Goal: Task Accomplishment & Management: Manage account settings

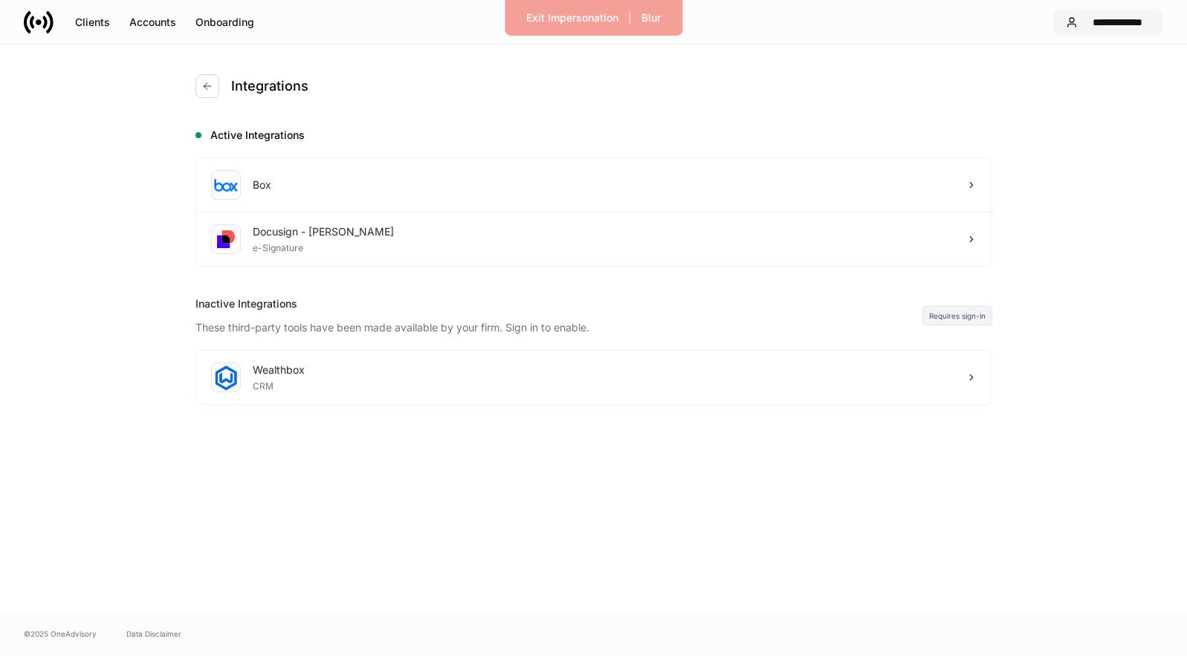
click at [1100, 19] on div "**********" at bounding box center [1117, 22] width 67 height 15
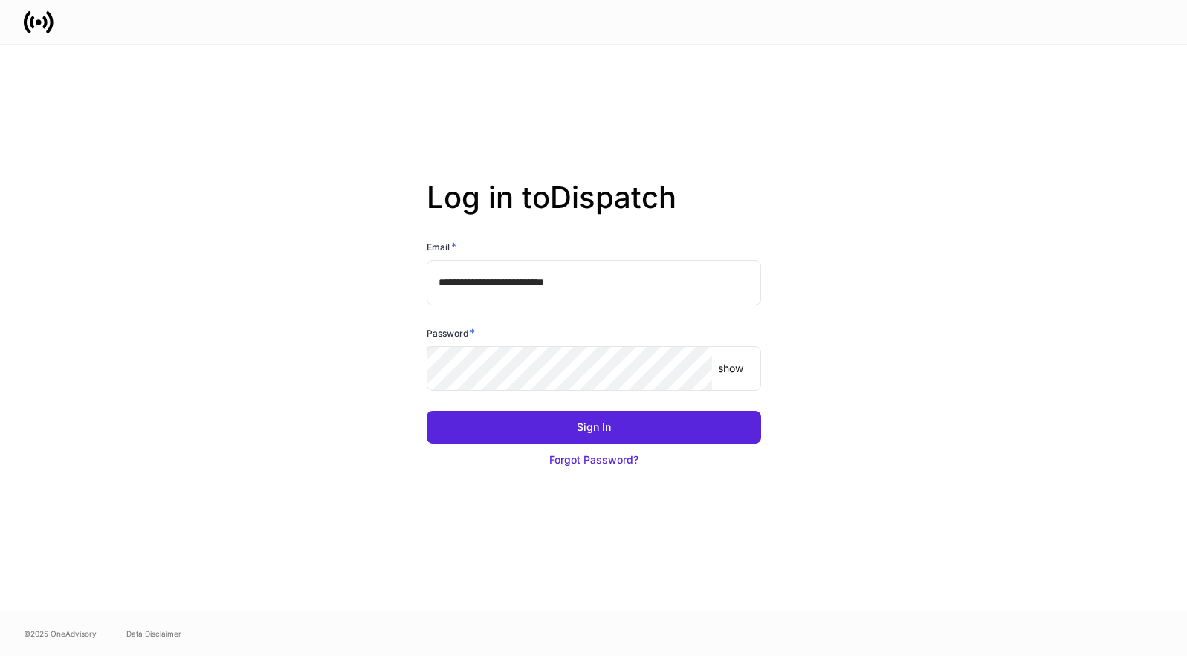
click at [576, 393] on div "Sign In Forgot Password?" at bounding box center [588, 434] width 346 height 83
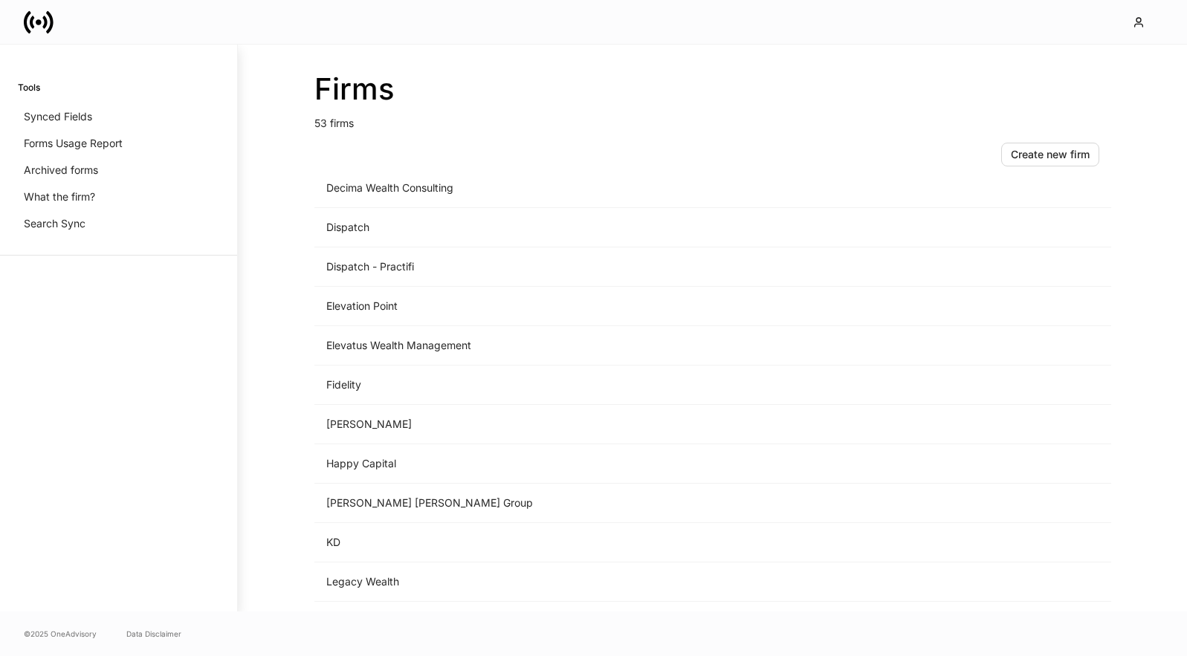
scroll to position [1191, 0]
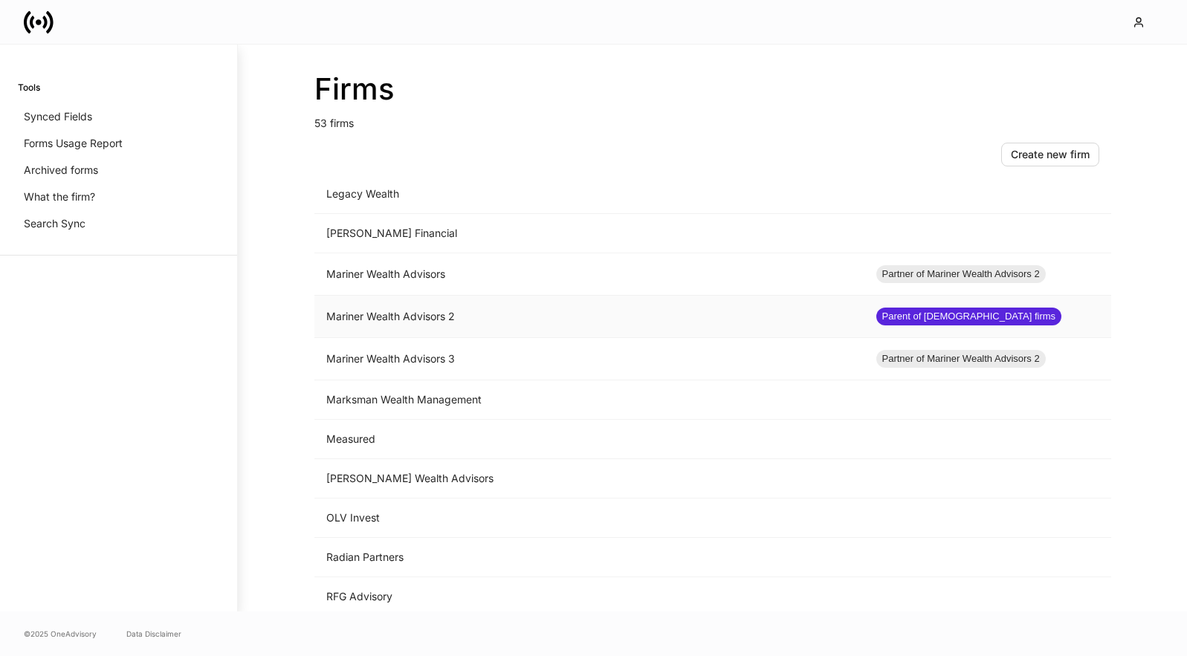
click at [576, 328] on td "Mariner Wealth Advisors 2" at bounding box center [589, 317] width 550 height 42
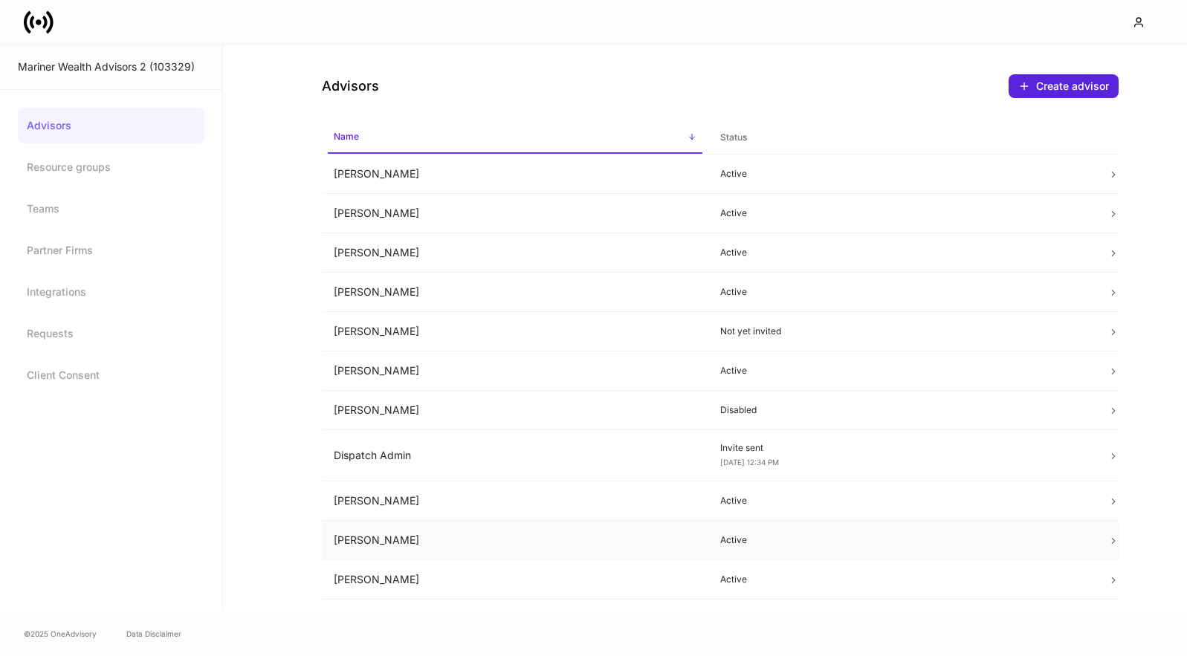
scroll to position [302, 0]
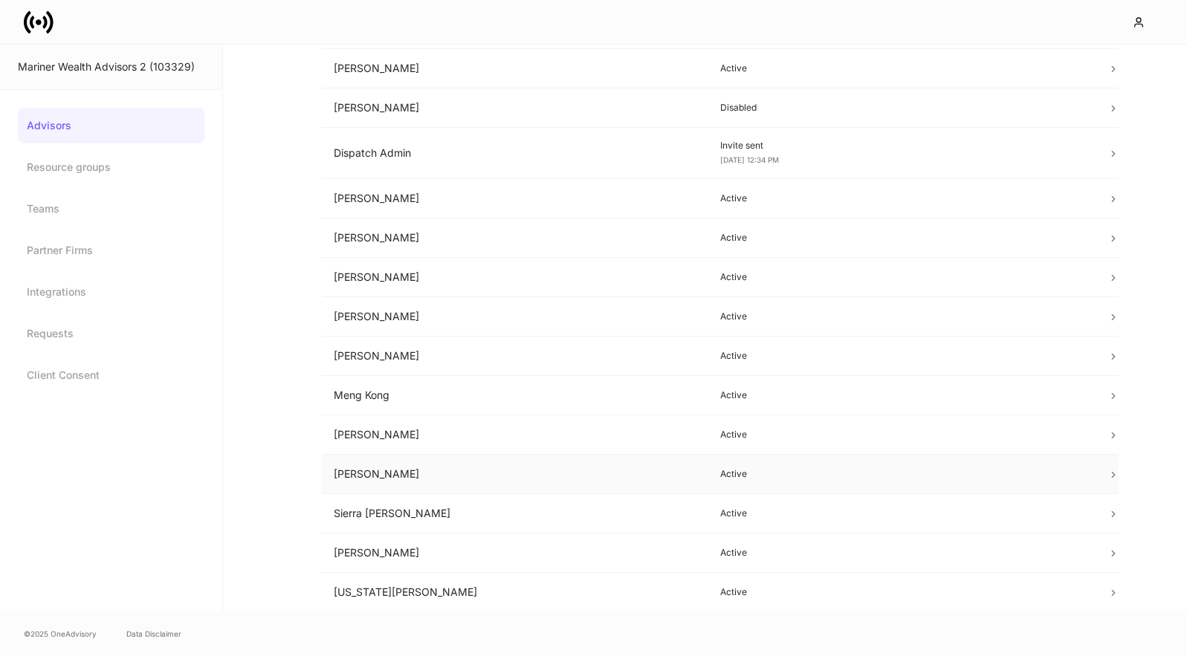
click at [575, 479] on td "[PERSON_NAME]" at bounding box center [515, 474] width 387 height 39
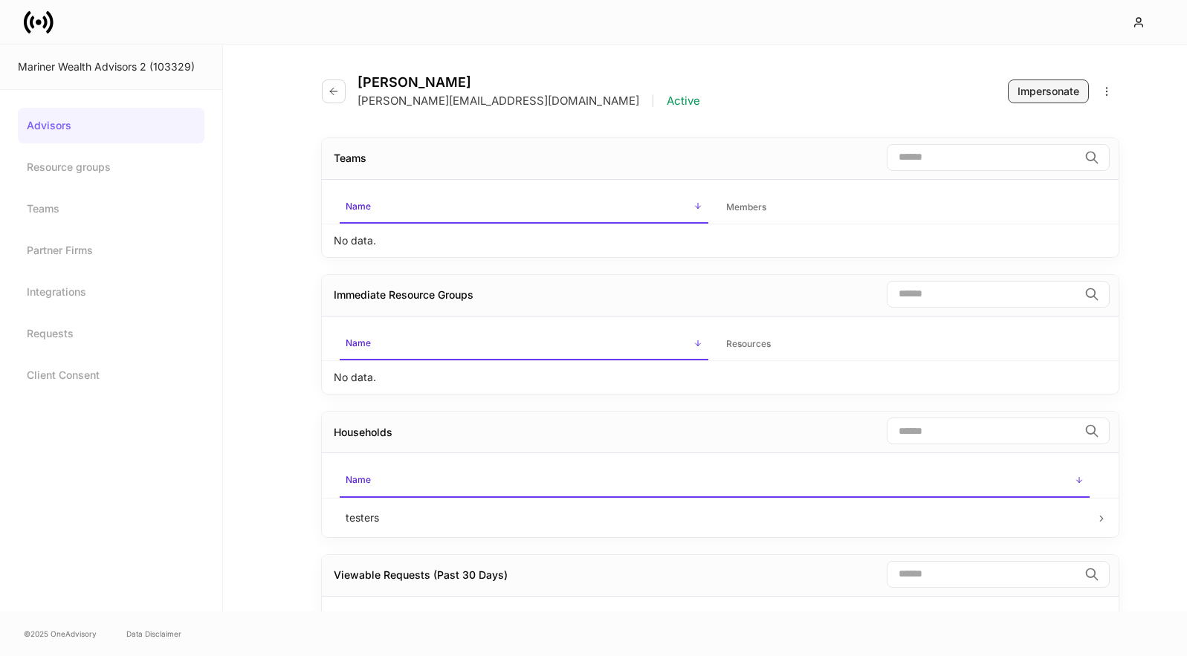
click at [1014, 97] on button "Impersonate" at bounding box center [1048, 92] width 81 height 24
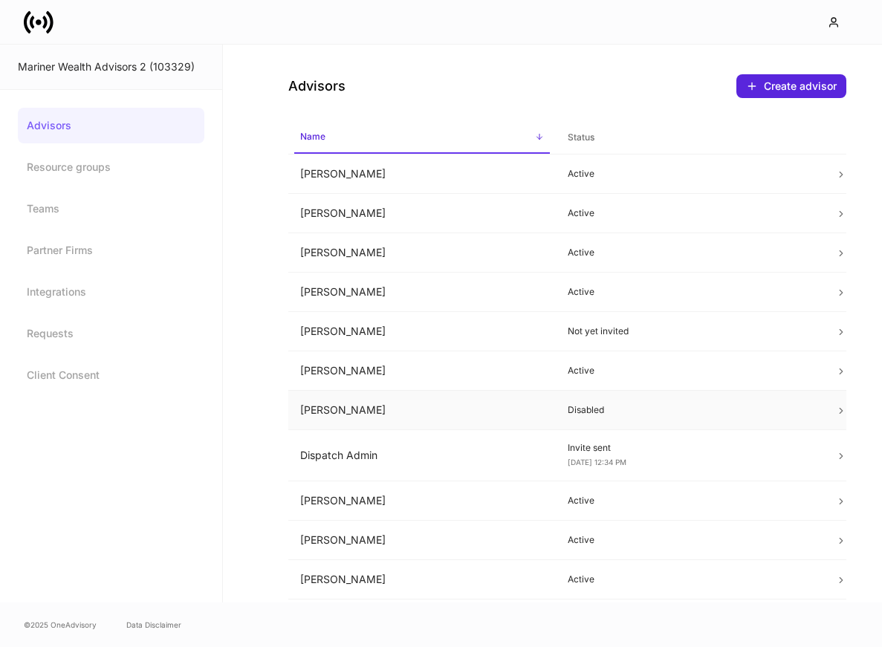
scroll to position [311, 0]
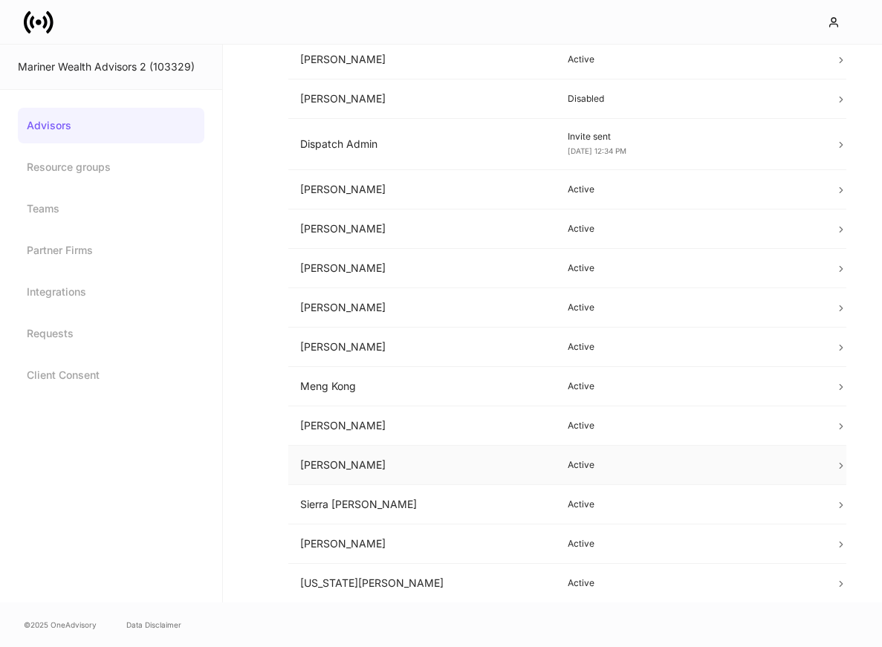
click at [424, 453] on td "[PERSON_NAME]" at bounding box center [422, 465] width 268 height 39
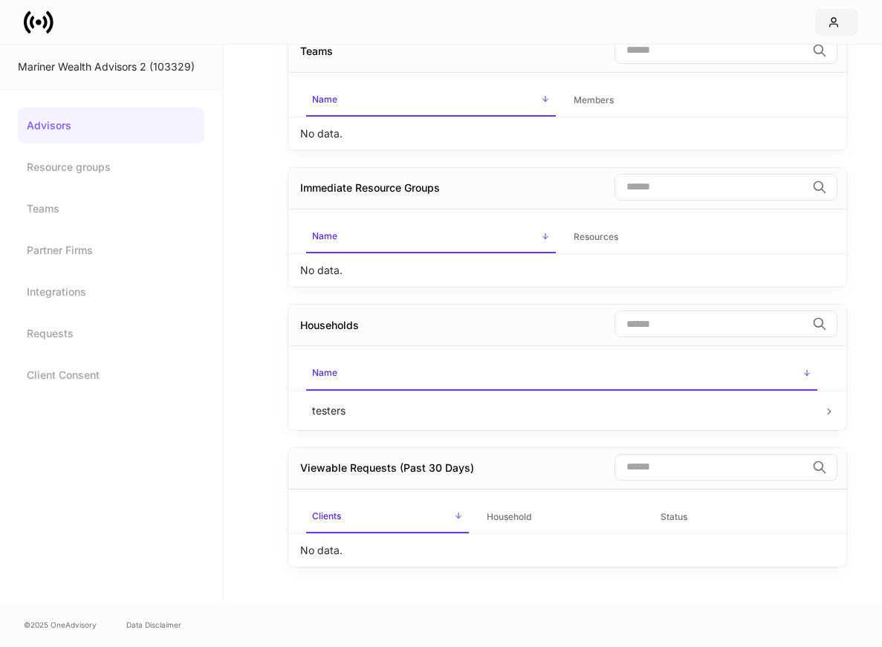
click at [841, 22] on div "button" at bounding box center [837, 22] width 18 height 12
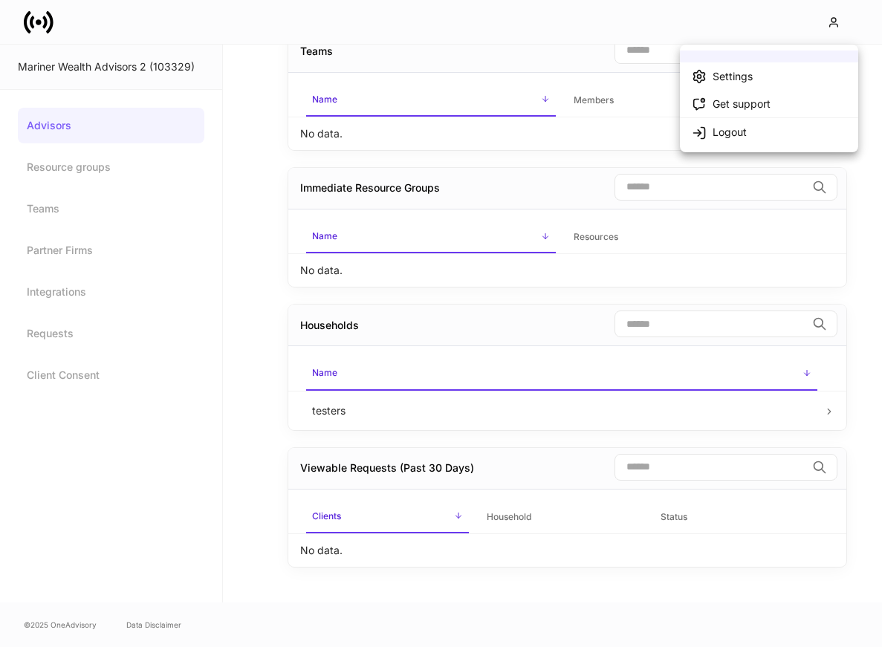
click at [598, 62] on div at bounding box center [441, 323] width 882 height 647
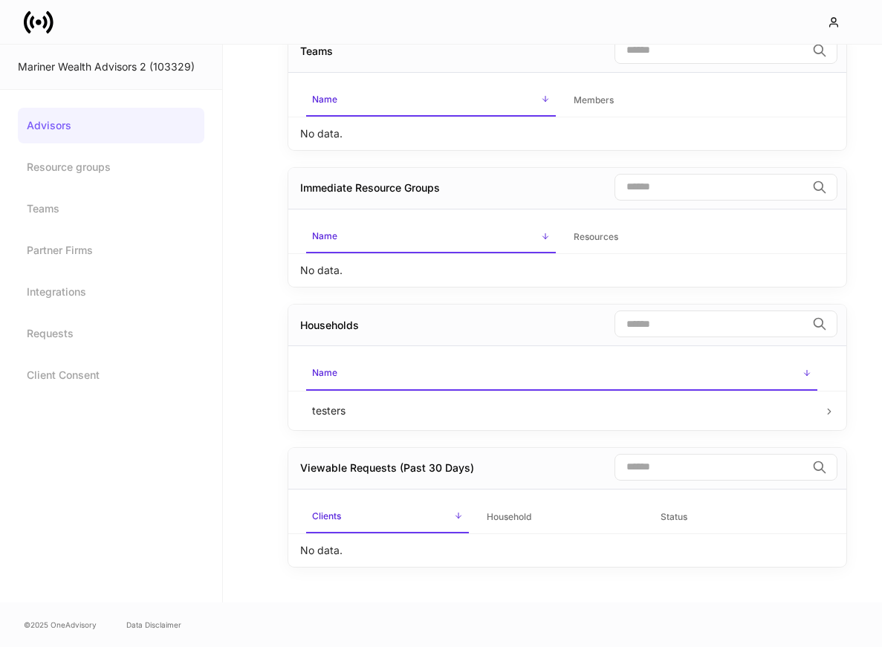
scroll to position [0, 0]
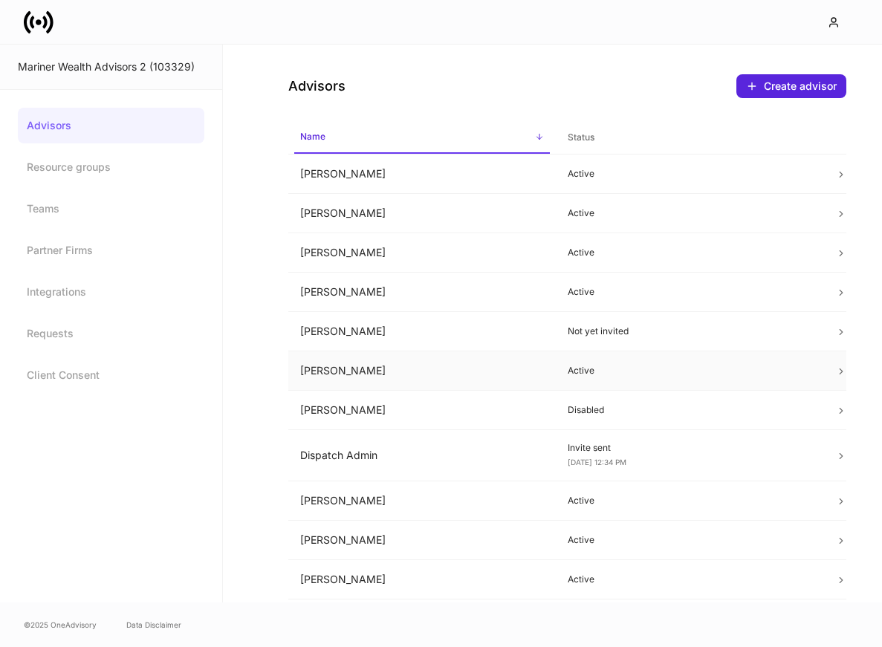
scroll to position [51, 0]
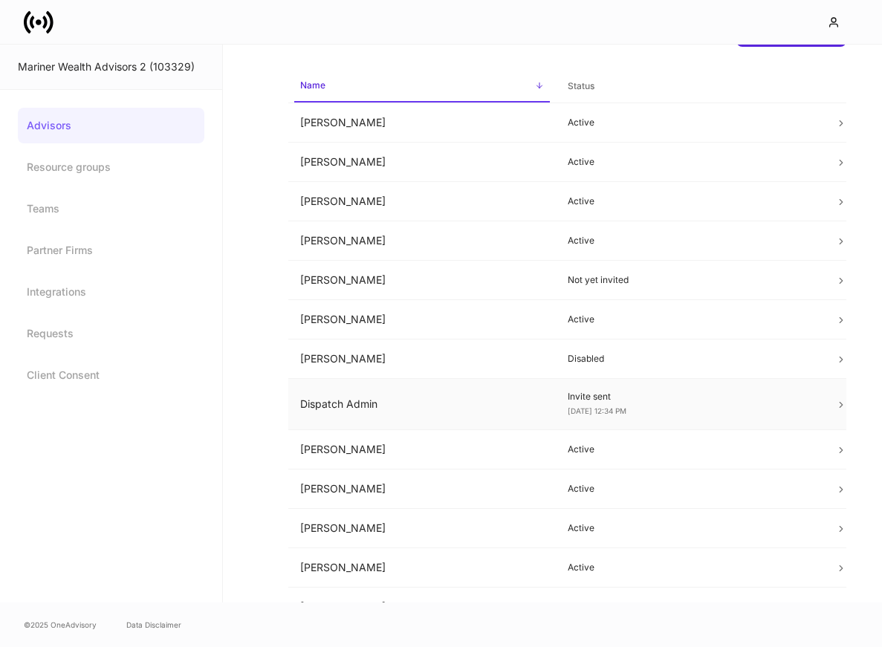
click at [479, 405] on td "Dispatch Admin" at bounding box center [422, 404] width 268 height 51
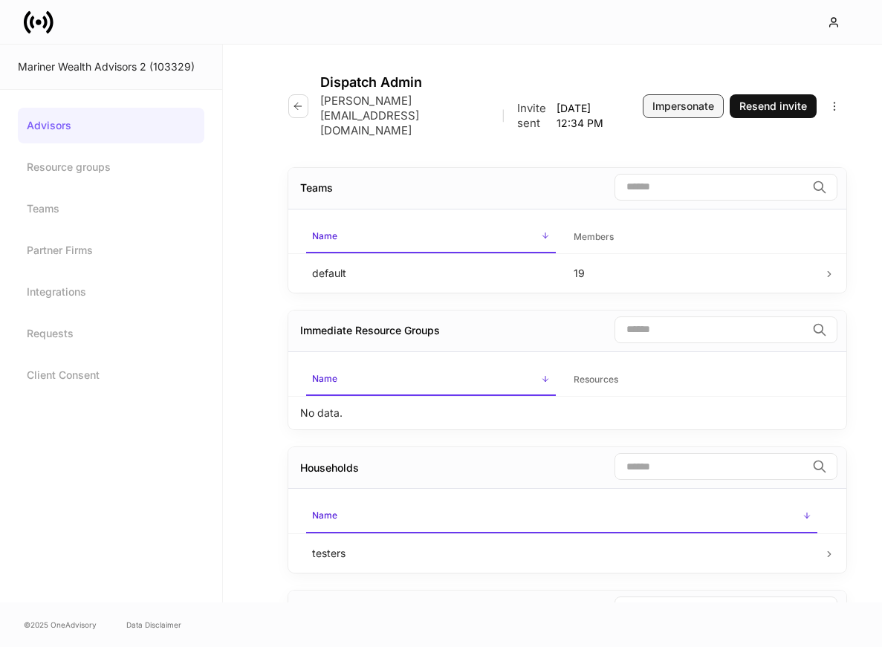
click at [682, 111] on div "Impersonate" at bounding box center [684, 106] width 62 height 15
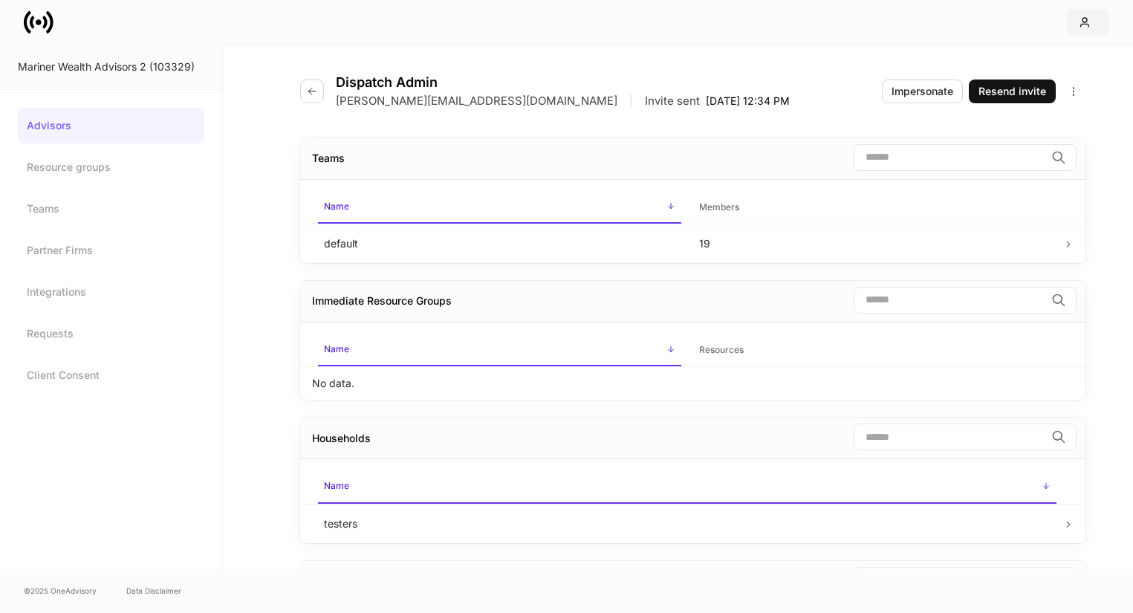
click at [1080, 16] on icon "button" at bounding box center [1085, 22] width 12 height 12
